Goal: Find specific page/section: Find specific page/section

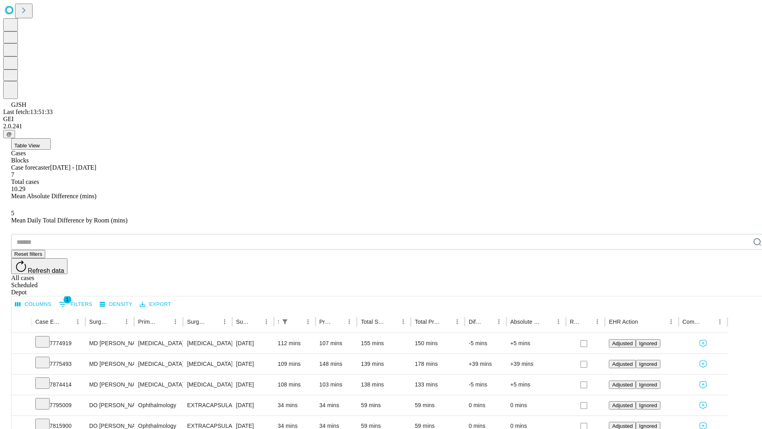
click at [711, 282] on div "Scheduled" at bounding box center [389, 285] width 756 height 7
